Goal: Check status

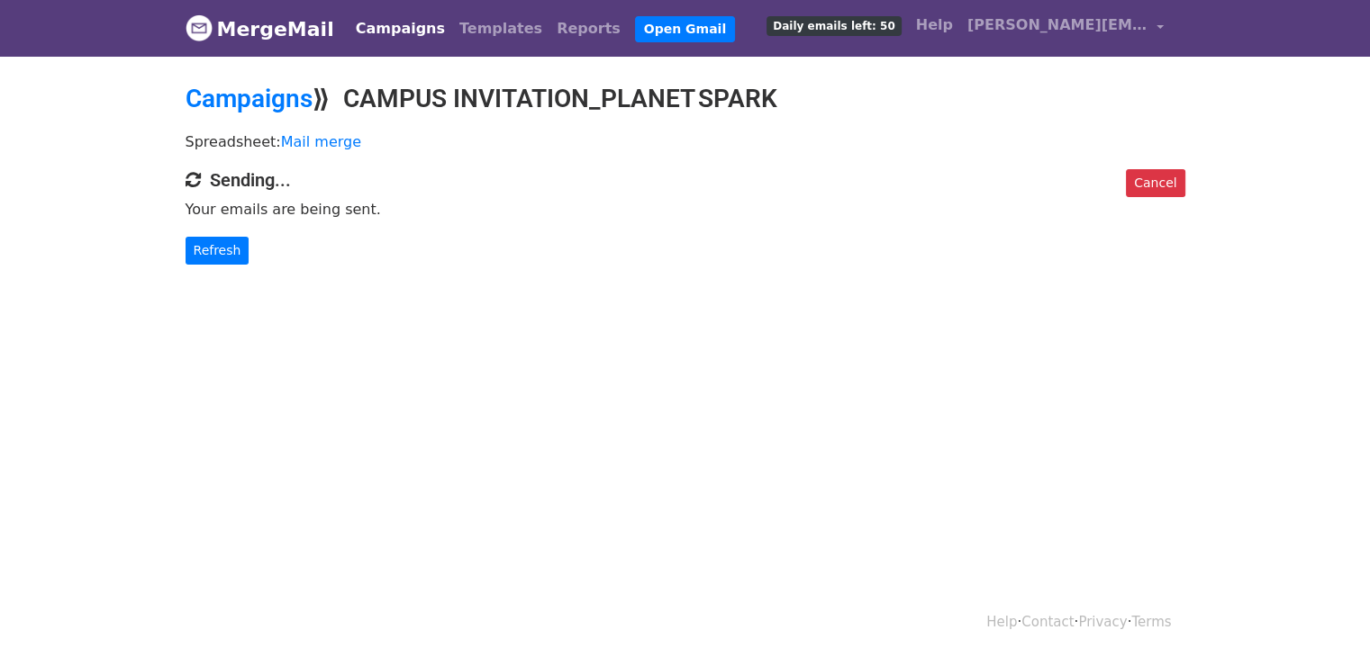
click at [184, 247] on div "Cancel Sending... Your emails are being sent. Refresh" at bounding box center [685, 216] width 1027 height 95
click at [197, 251] on link "Refresh" at bounding box center [218, 251] width 64 height 28
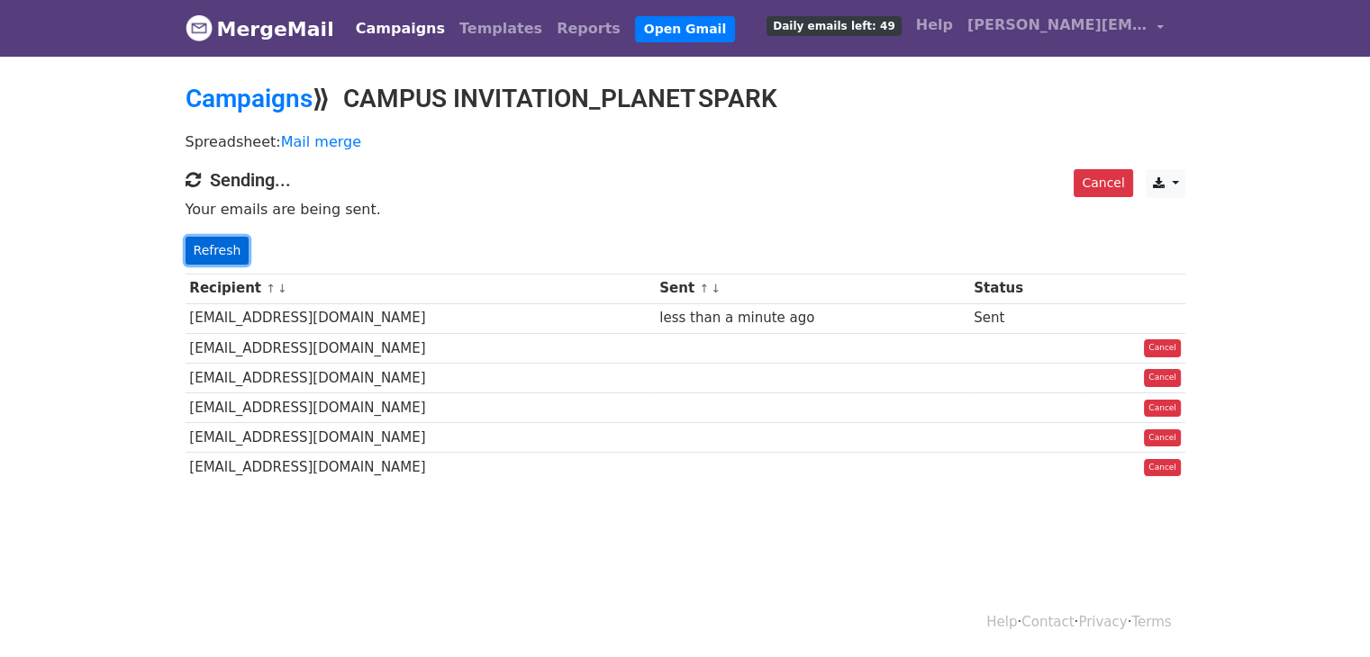
click at [220, 239] on link "Refresh" at bounding box center [218, 251] width 64 height 28
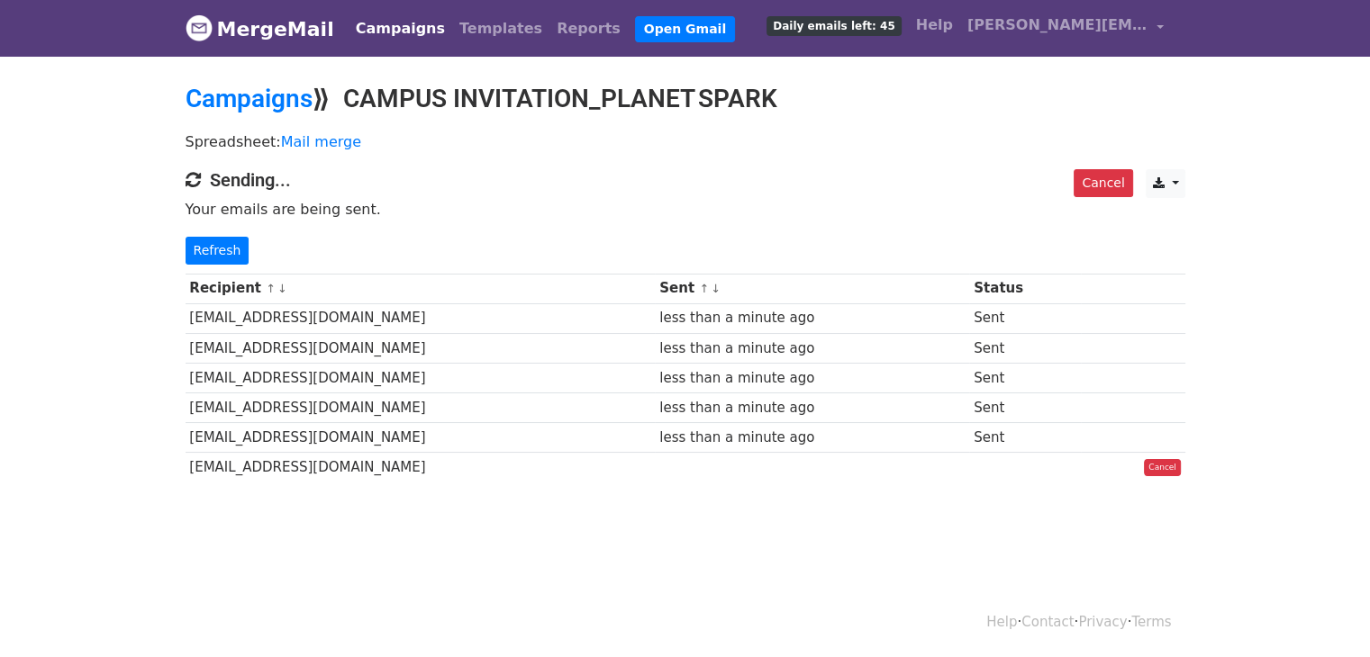
click at [220, 239] on link "Refresh" at bounding box center [218, 251] width 64 height 28
